Goal: Navigation & Orientation: Find specific page/section

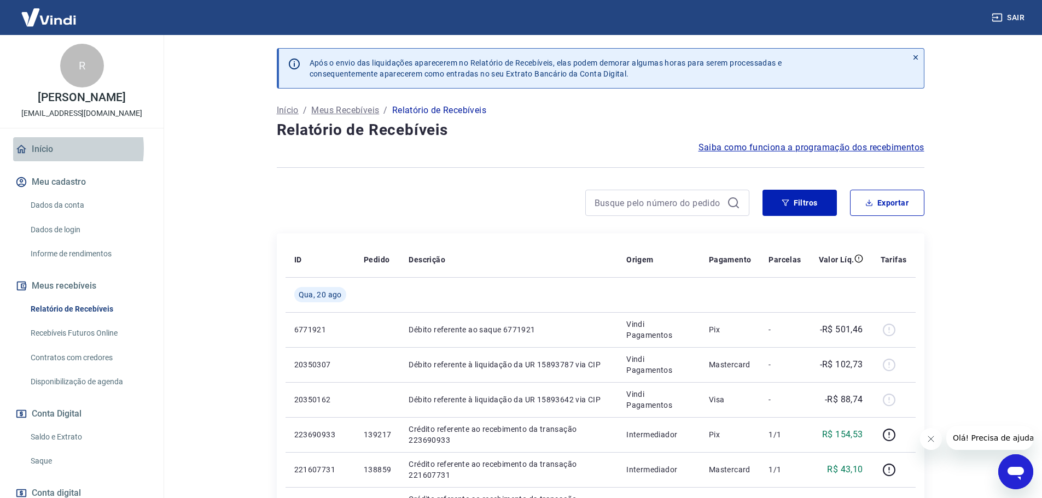
click at [50, 160] on link "Início" at bounding box center [81, 149] width 137 height 24
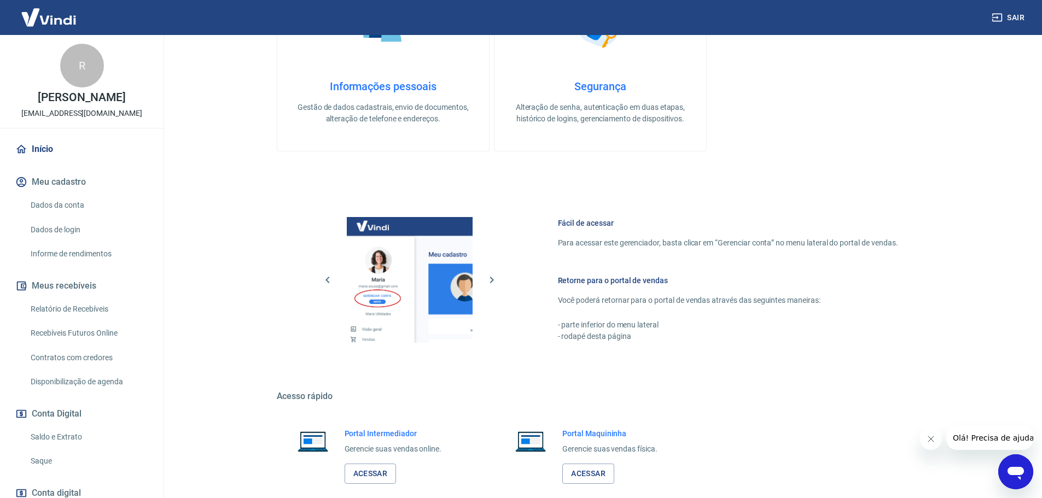
scroll to position [355, 0]
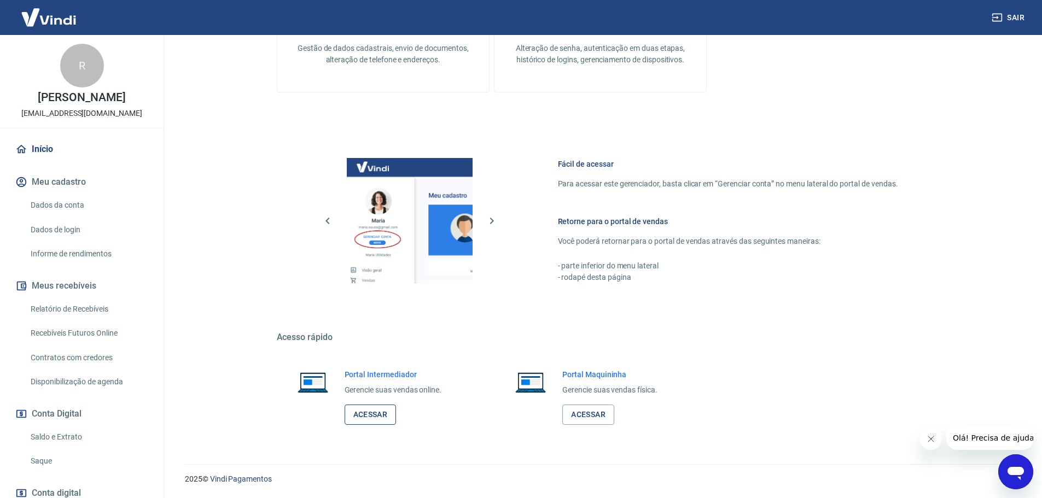
click at [372, 417] on link "Acessar" at bounding box center [371, 415] width 52 height 20
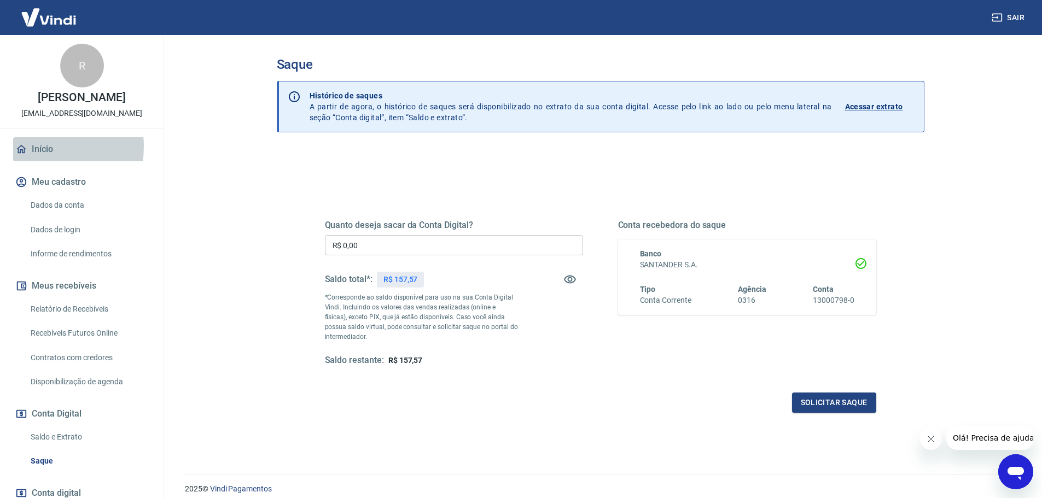
click at [41, 158] on link "Início" at bounding box center [81, 149] width 137 height 24
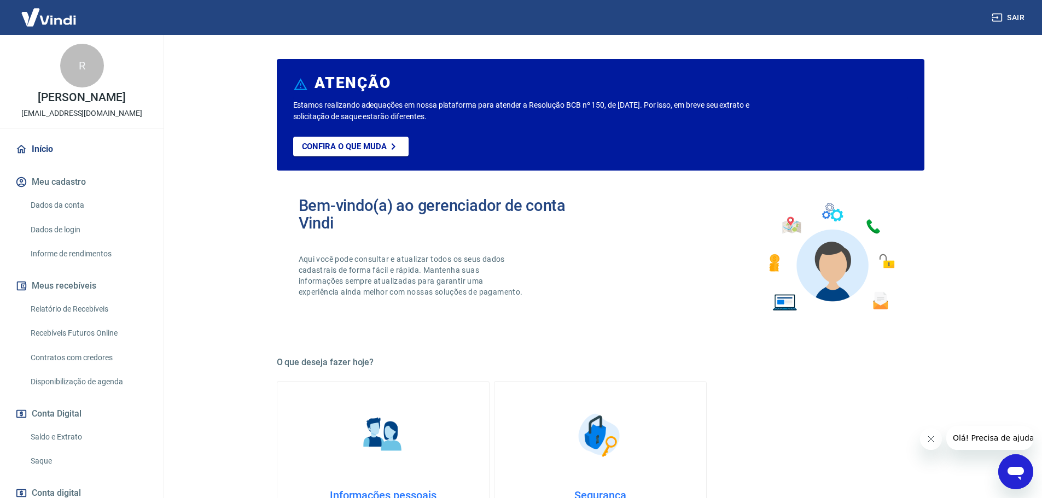
scroll to position [355, 0]
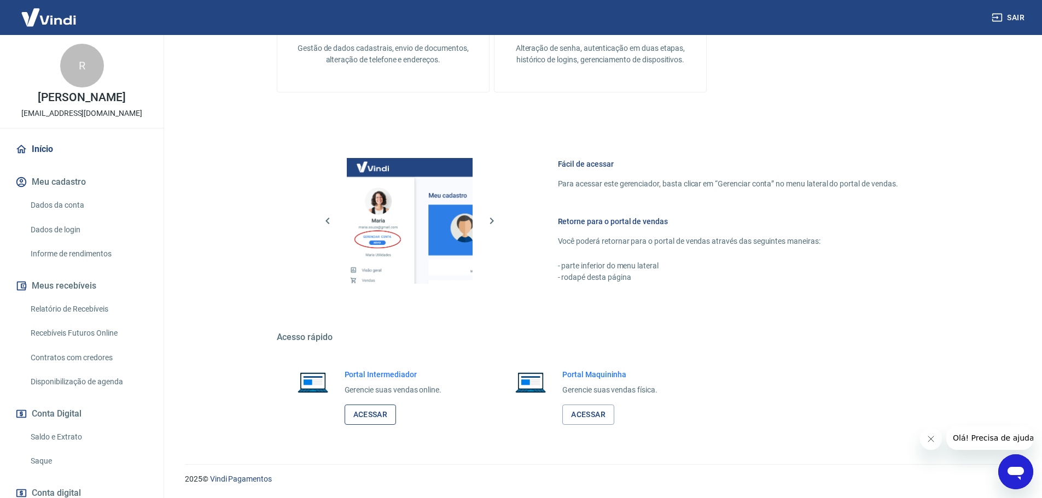
click at [367, 418] on link "Acessar" at bounding box center [371, 415] width 52 height 20
